Goal: Check status: Check status

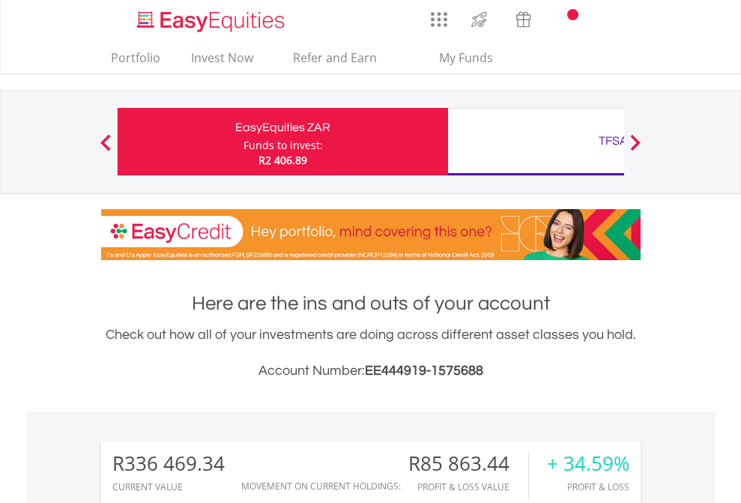
scroll to position [144, 235]
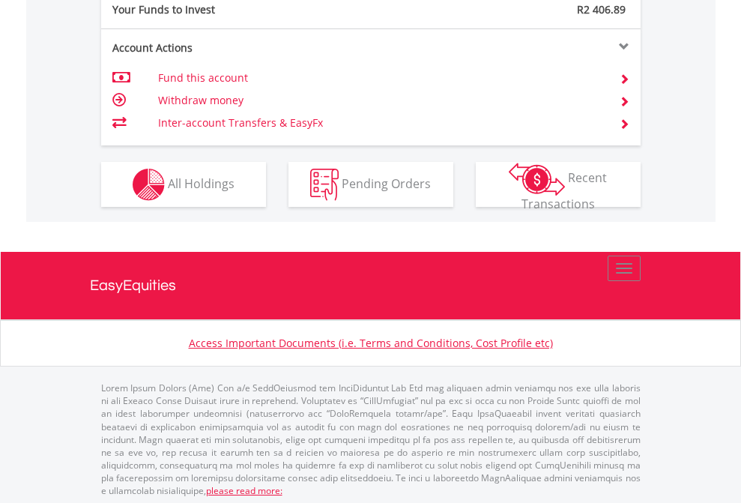
scroll to position [1496, 0]
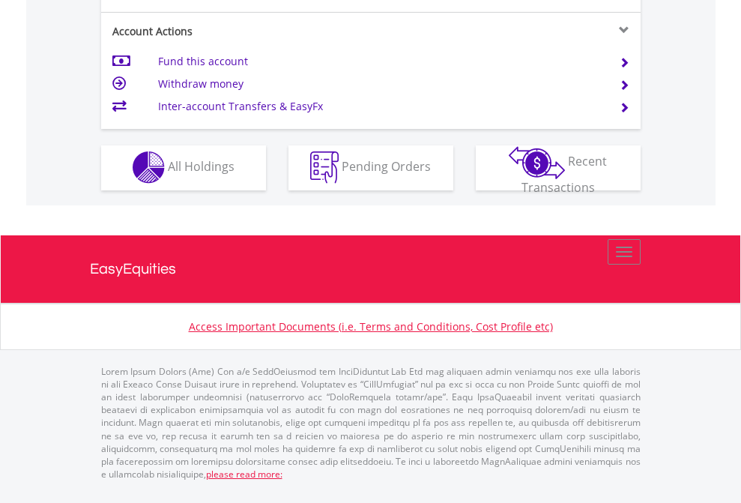
scroll to position [1401, 0]
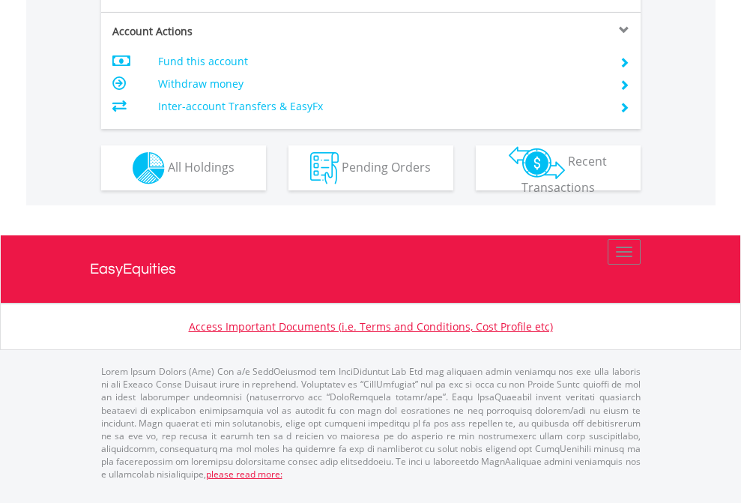
scroll to position [1406, 0]
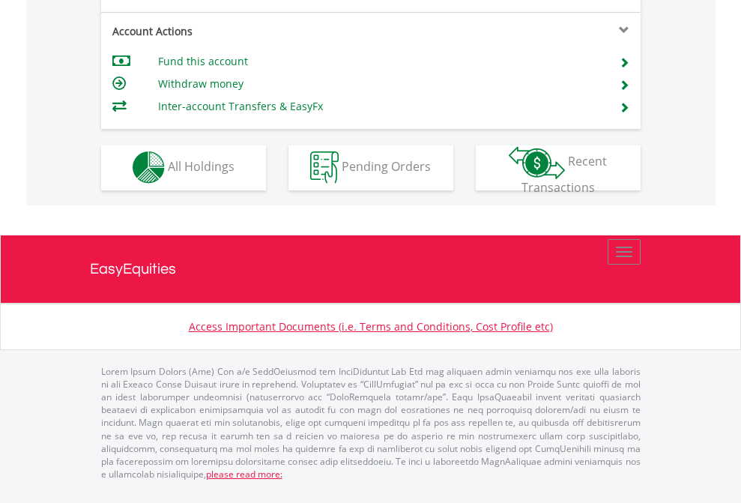
scroll to position [1401, 0]
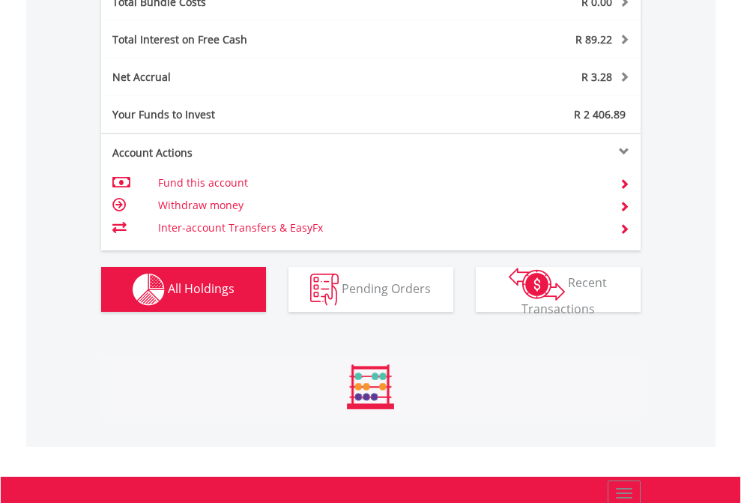
scroll to position [144, 235]
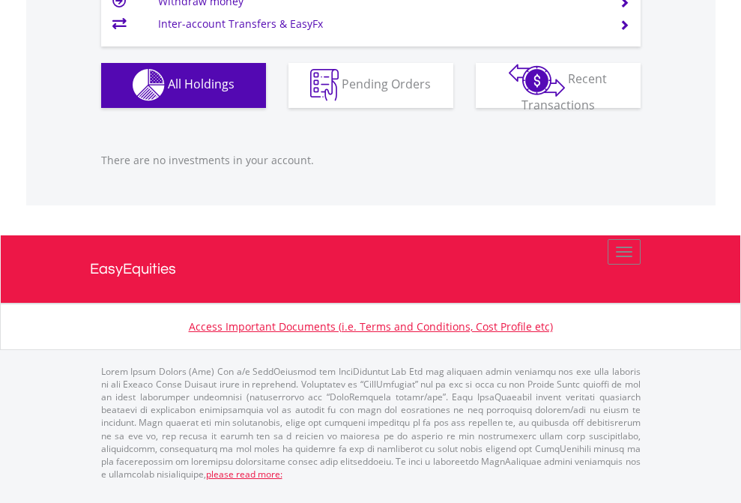
scroll to position [144, 235]
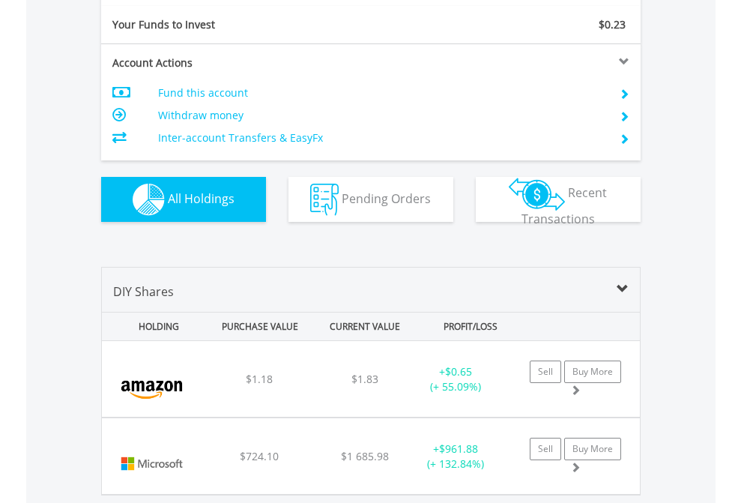
scroll to position [1666, 0]
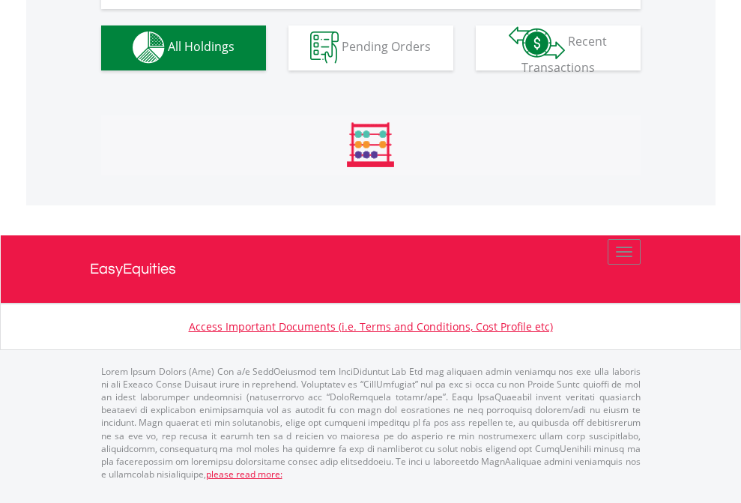
scroll to position [1483, 0]
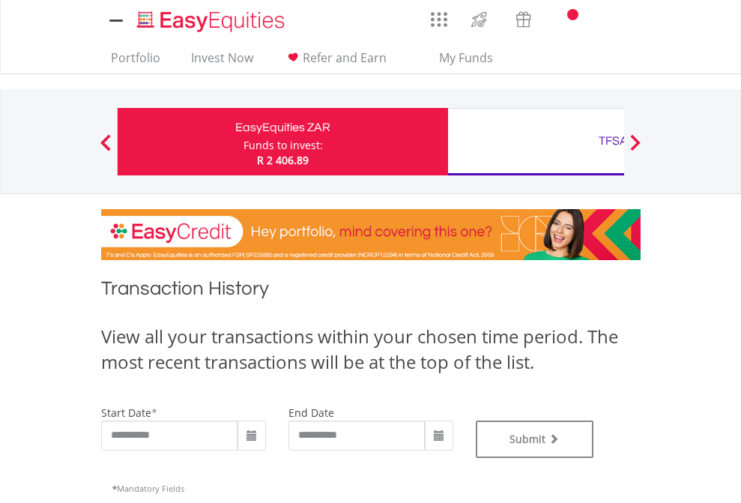
type input "**********"
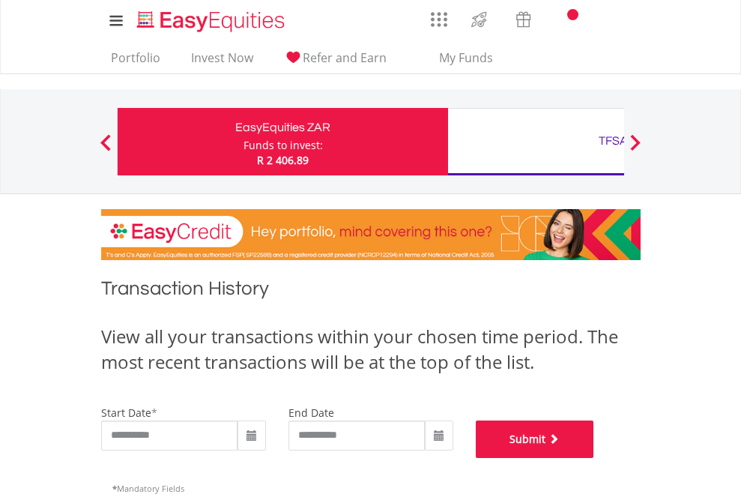
click at [594, 458] on button "Submit" at bounding box center [535, 438] width 118 height 37
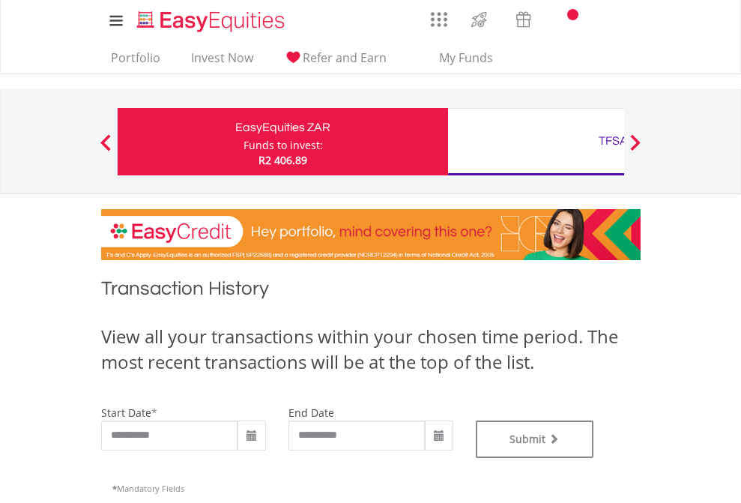
click at [536, 142] on div "TFSA" at bounding box center [613, 140] width 312 height 21
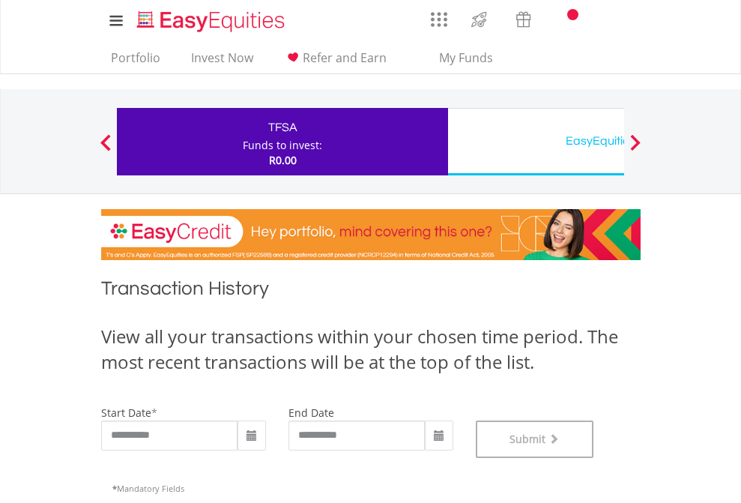
scroll to position [608, 0]
click at [536, 142] on div "EasyEquities USD" at bounding box center [613, 140] width 312 height 21
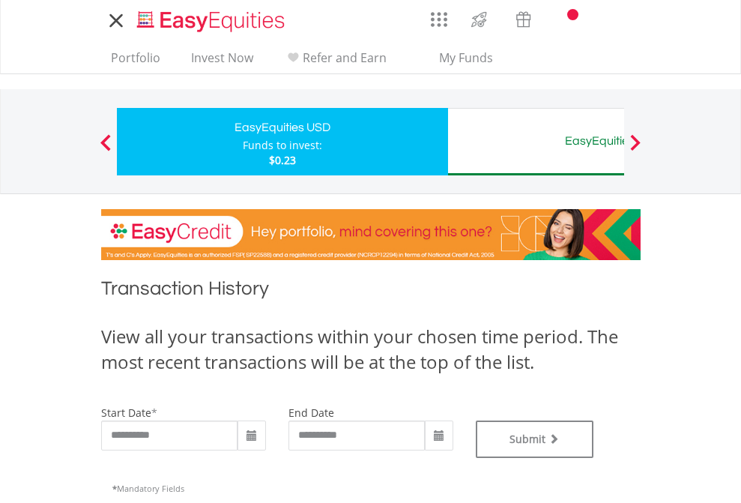
type input "**********"
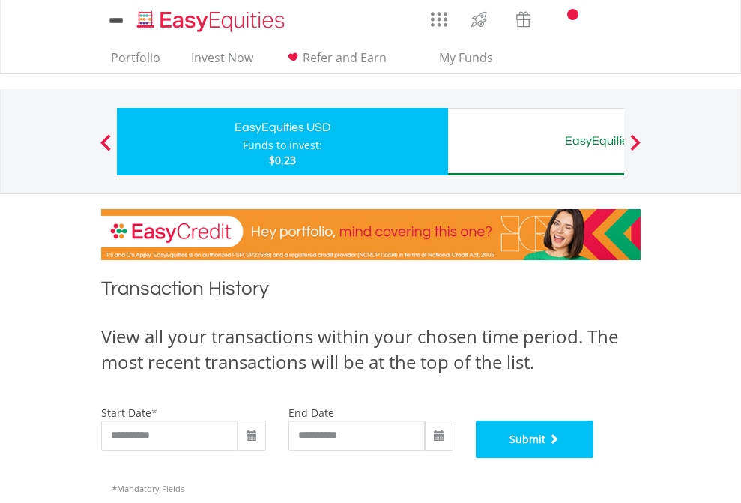
click at [594, 458] on button "Submit" at bounding box center [535, 438] width 118 height 37
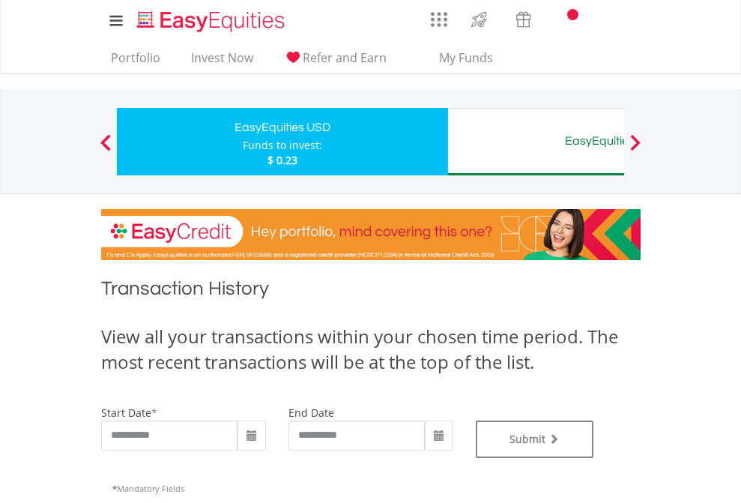
click at [536, 142] on div "EasyEquities AUD" at bounding box center [613, 140] width 312 height 21
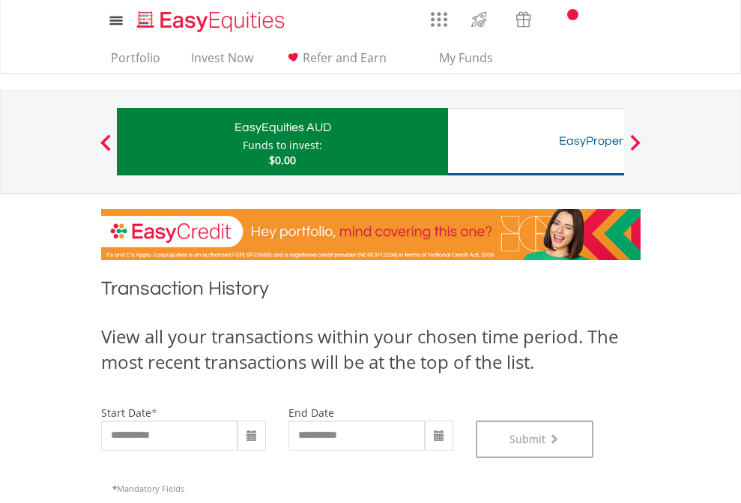
scroll to position [608, 0]
